Goal: Task Accomplishment & Management: Complete application form

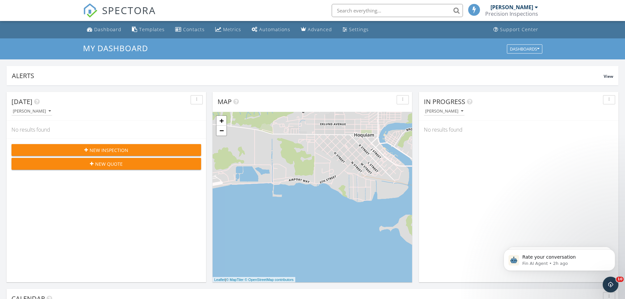
click at [367, 12] on input "text" at bounding box center [397, 10] width 131 height 13
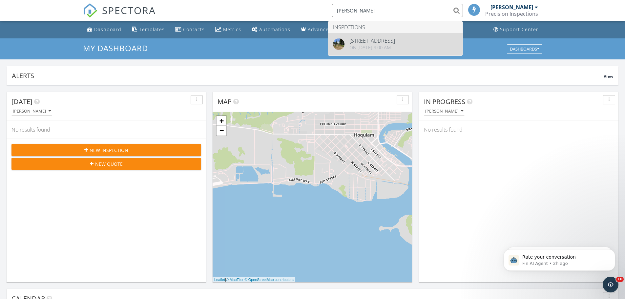
type input "robert nada"
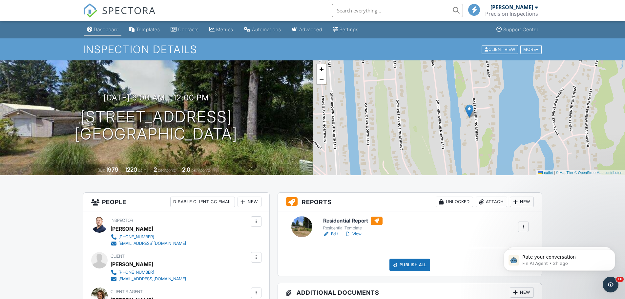
click at [95, 30] on div "Dashboard" at bounding box center [106, 30] width 25 height 6
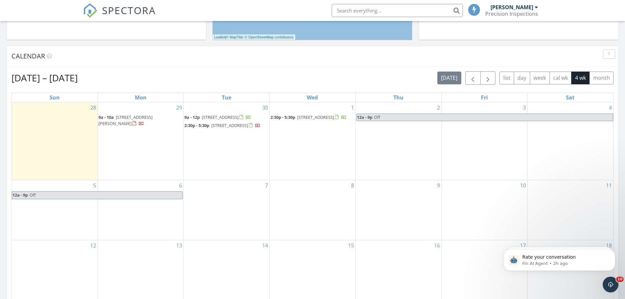
click at [314, 151] on div "1 2:30p - 5:30p 19 Cedar Run Lp, Pacific Beach 98571" at bounding box center [313, 141] width 86 height 78
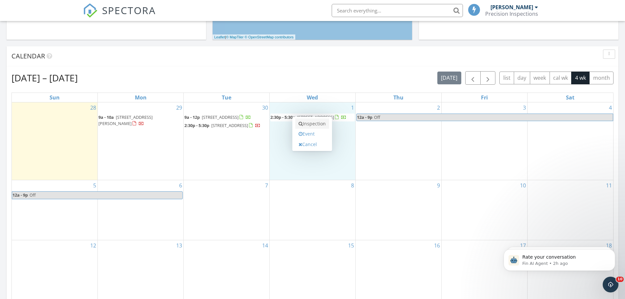
click at [311, 125] on link "Inspection" at bounding box center [312, 124] width 34 height 11
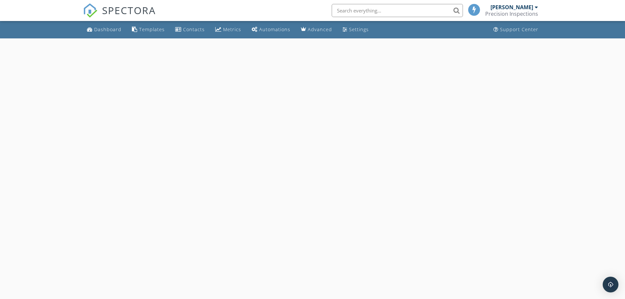
select select "9"
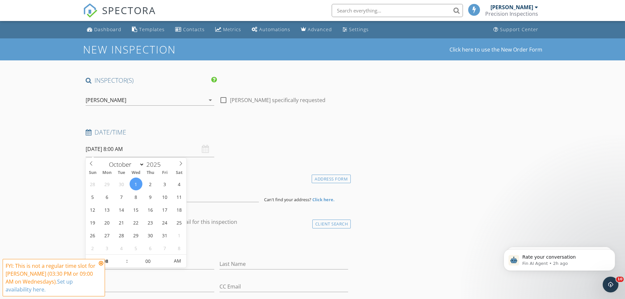
click at [116, 149] on input "10/01/2025 8:00 AM" at bounding box center [150, 149] width 129 height 16
click at [111, 263] on input "08" at bounding box center [106, 261] width 40 height 13
type input "09"
type input "10/01/2025 9:00 AM"
click at [100, 264] on icon at bounding box center [101, 263] width 5 height 5
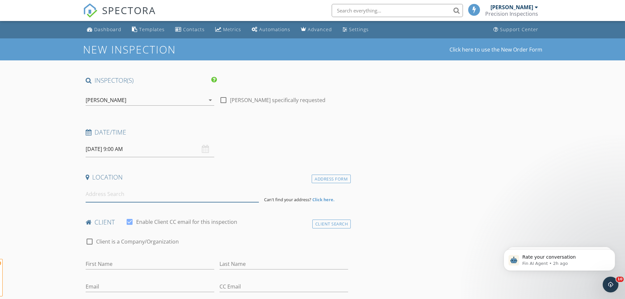
click at [99, 199] on input at bounding box center [172, 194] width 173 height 16
paste input "708 Cardinal Ave NE"
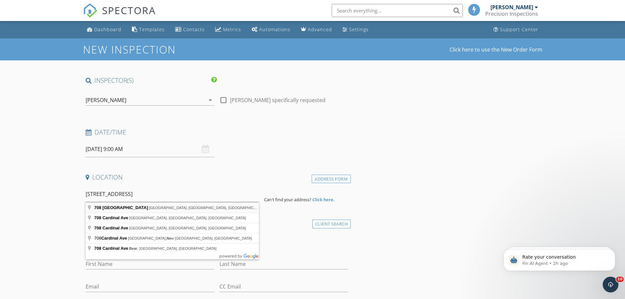
type input "708 Cardinal Ave NE, Ocean Shores, WA, USA"
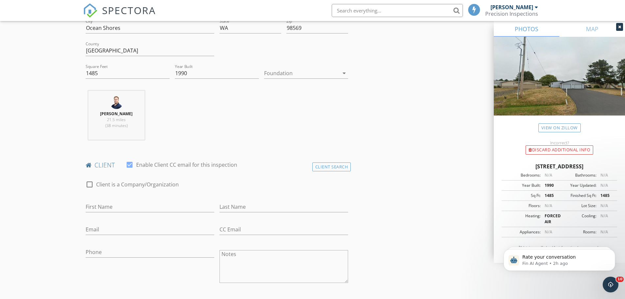
scroll to position [230, 0]
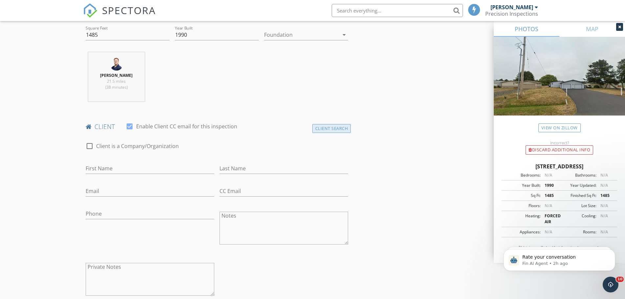
click at [340, 130] on div "Client Search" at bounding box center [332, 128] width 39 height 9
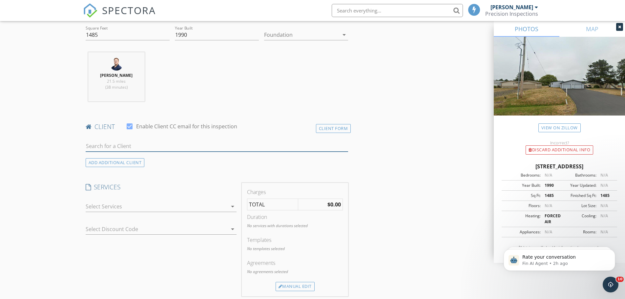
click at [180, 148] on input "text" at bounding box center [217, 146] width 263 height 11
type input "[PERSON_NAME]"
click at [117, 163] on div "rnadasky2020@outlook.com" at bounding box center [137, 164] width 66 height 5
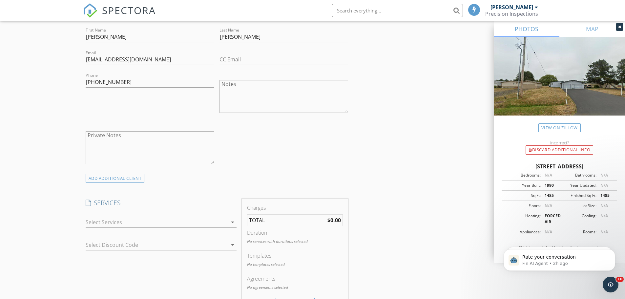
scroll to position [394, 0]
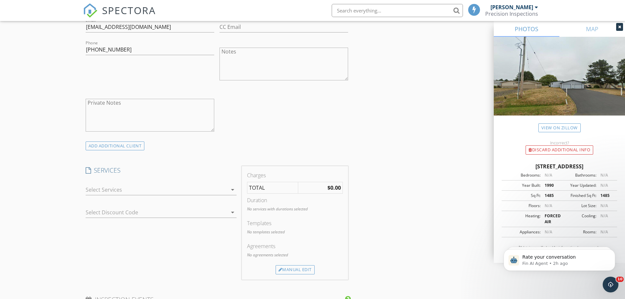
click at [93, 196] on div "arrow_drop_down" at bounding box center [161, 192] width 151 height 17
click at [104, 188] on div at bounding box center [157, 189] width 142 height 11
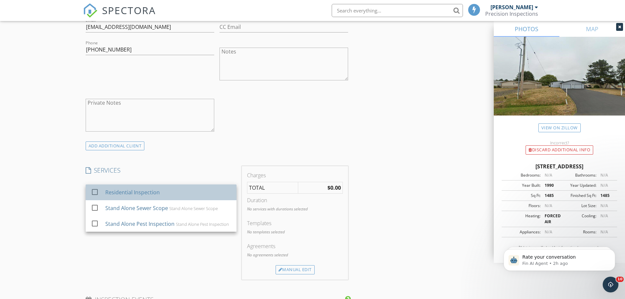
click at [111, 191] on div "Residential Inspection" at bounding box center [132, 192] width 54 height 8
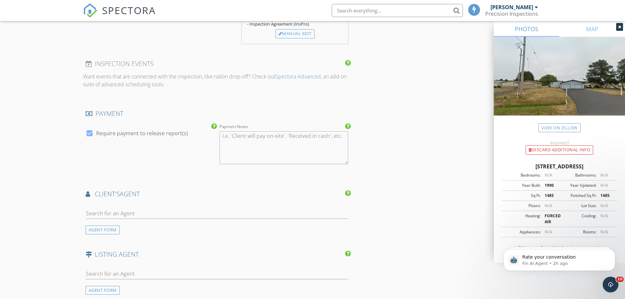
scroll to position [657, 0]
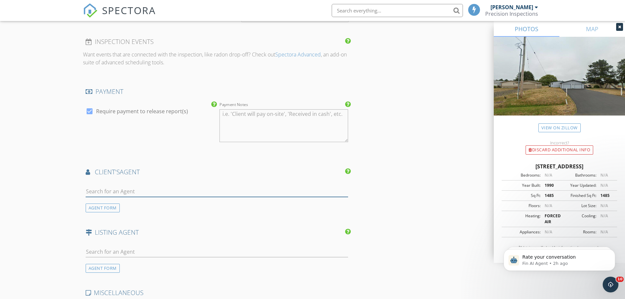
click at [110, 192] on input "text" at bounding box center [217, 191] width 263 height 11
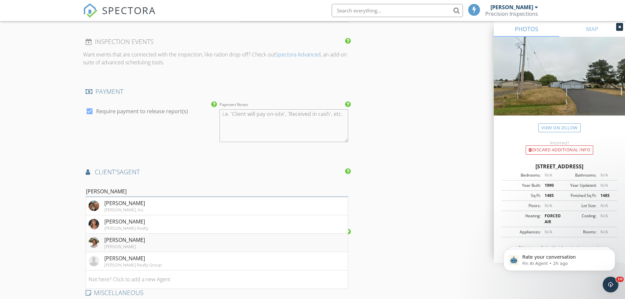
type input "kim"
click at [137, 248] on div "John L Scott" at bounding box center [124, 246] width 41 height 5
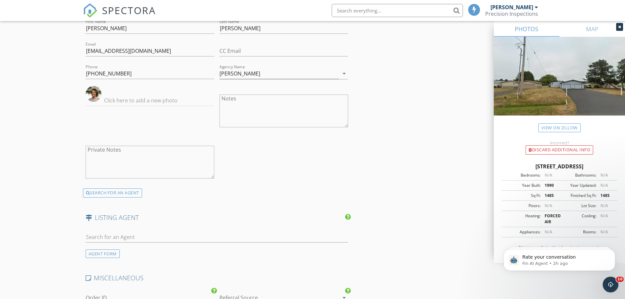
scroll to position [854, 0]
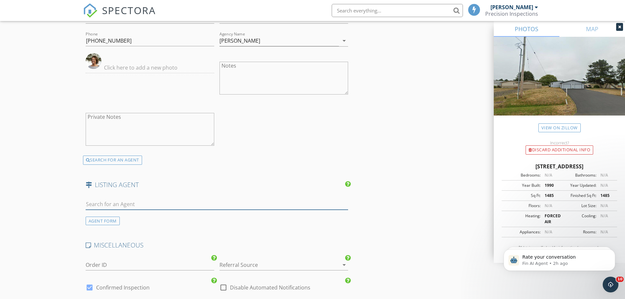
click at [111, 203] on input "text" at bounding box center [217, 204] width 263 height 11
type input "april sw"
click at [109, 216] on div "April Swenson" at bounding box center [133, 216] width 58 height 8
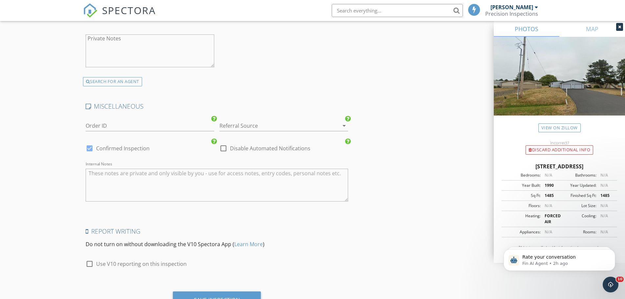
scroll to position [1149, 0]
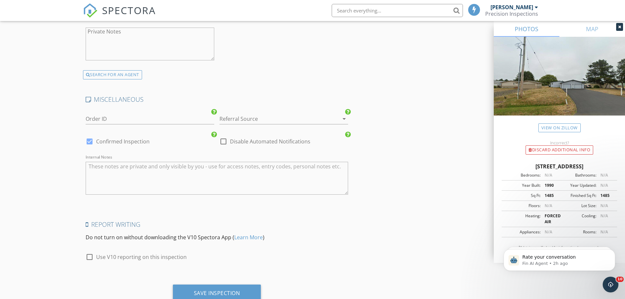
click at [102, 257] on label "Use V10 reporting on this inspection" at bounding box center [141, 257] width 91 height 7
checkbox input "true"
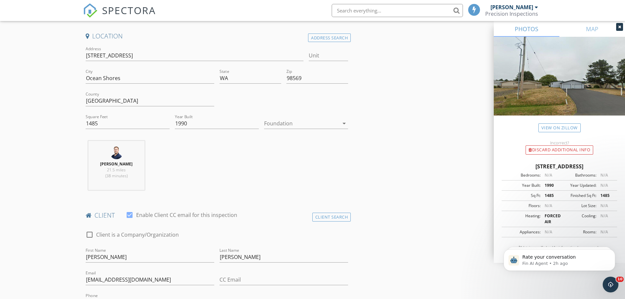
scroll to position [131, 0]
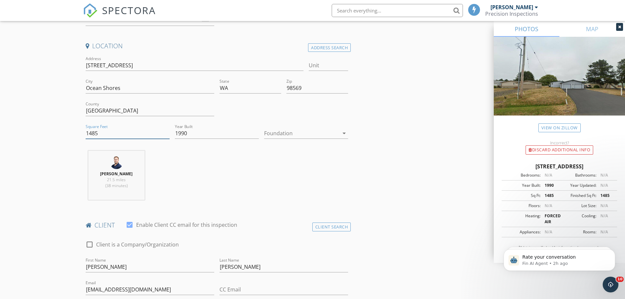
drag, startPoint x: 107, startPoint y: 132, endPoint x: 76, endPoint y: 132, distance: 30.5
type input "2061"
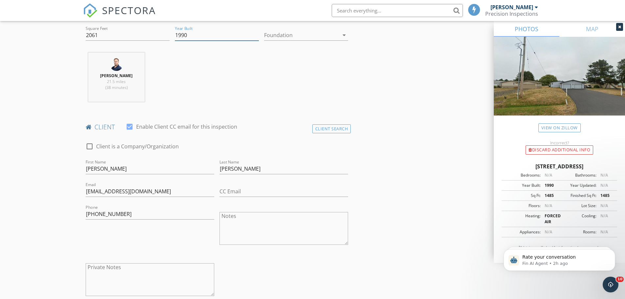
scroll to position [427, 0]
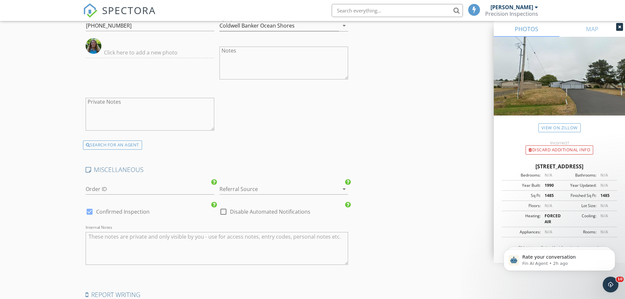
scroll to position [1178, 0]
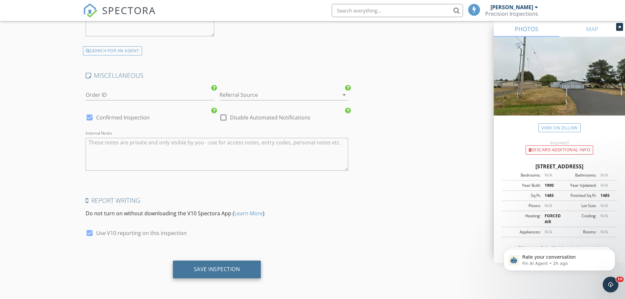
click at [213, 269] on div "Save Inspection" at bounding box center [217, 269] width 46 height 7
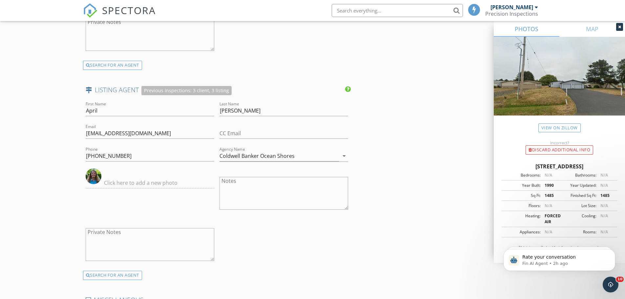
scroll to position [948, 0]
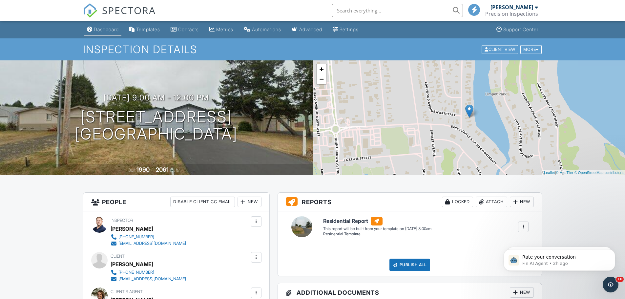
click at [106, 29] on div "Dashboard" at bounding box center [106, 30] width 25 height 6
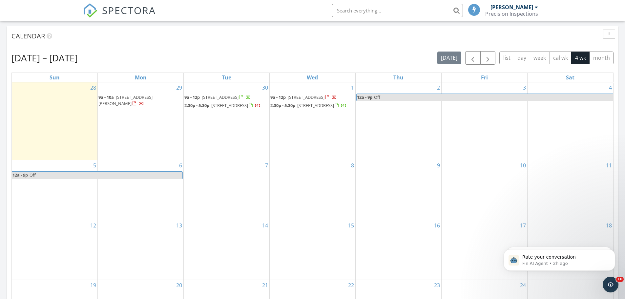
scroll to position [230, 0]
